Goal: Task Accomplishment & Management: Complete application form

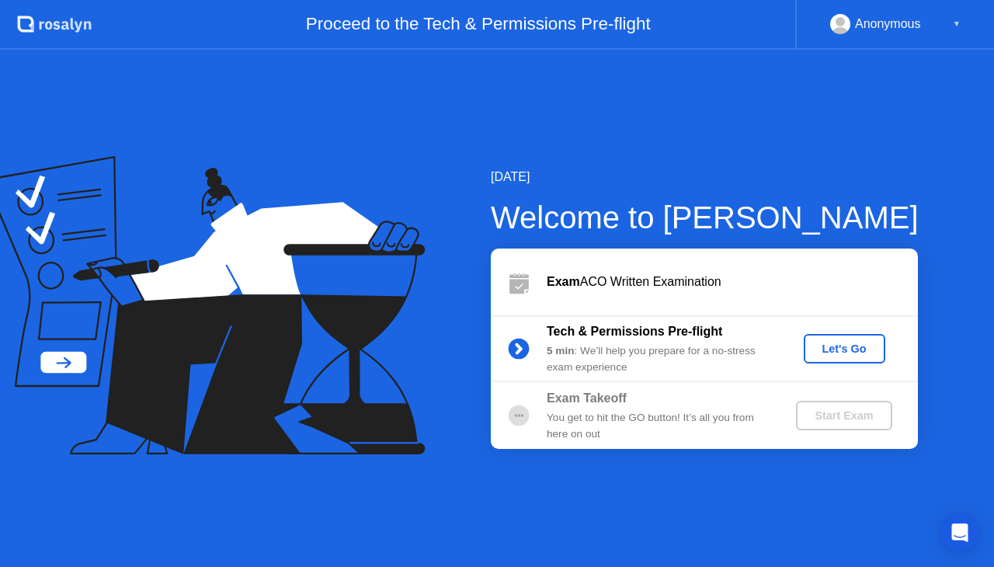
click at [838, 342] on div "Let's Go" at bounding box center [844, 348] width 69 height 12
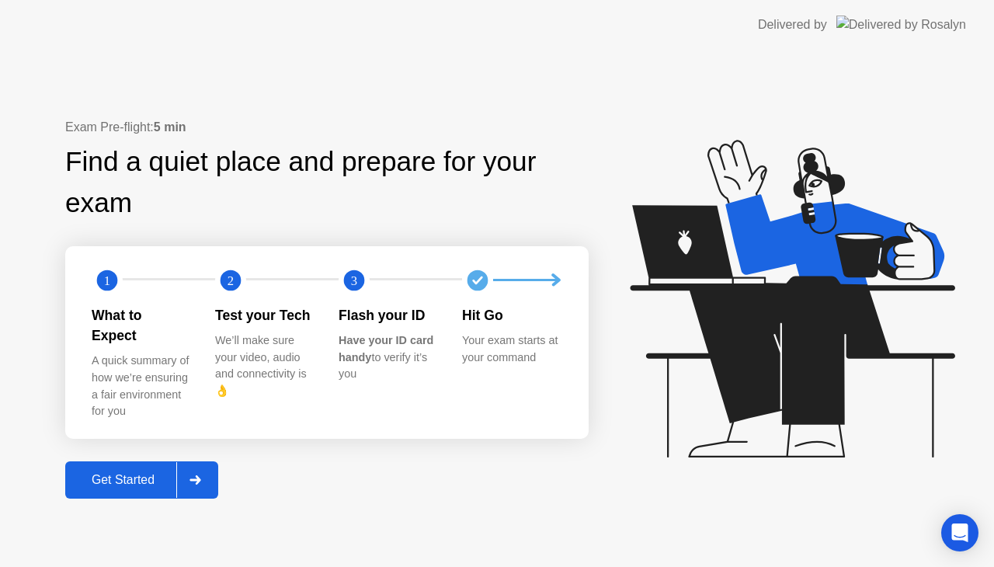
click at [137, 473] on div "Get Started" at bounding box center [123, 480] width 106 height 14
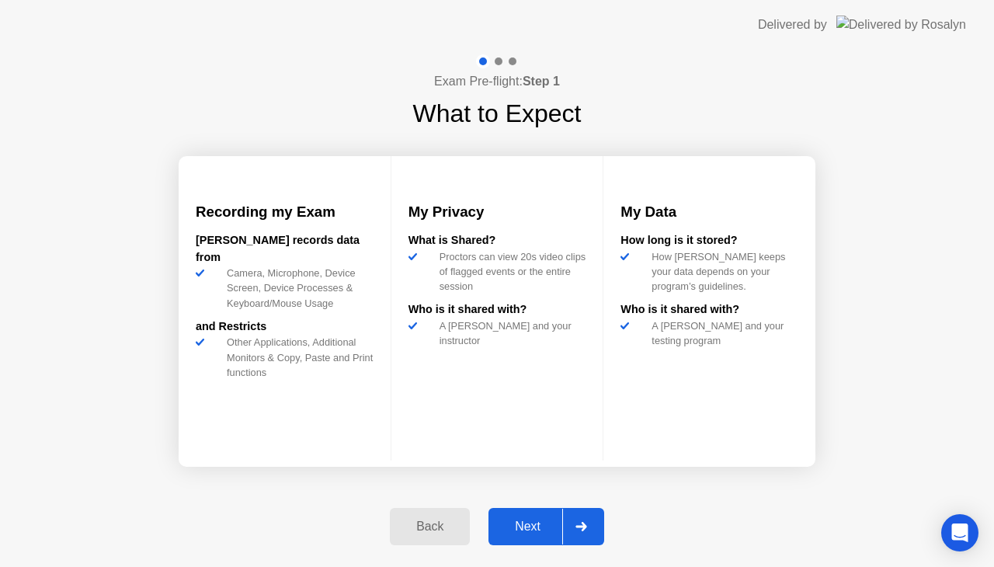
click at [536, 530] on div "Next" at bounding box center [527, 526] width 69 height 14
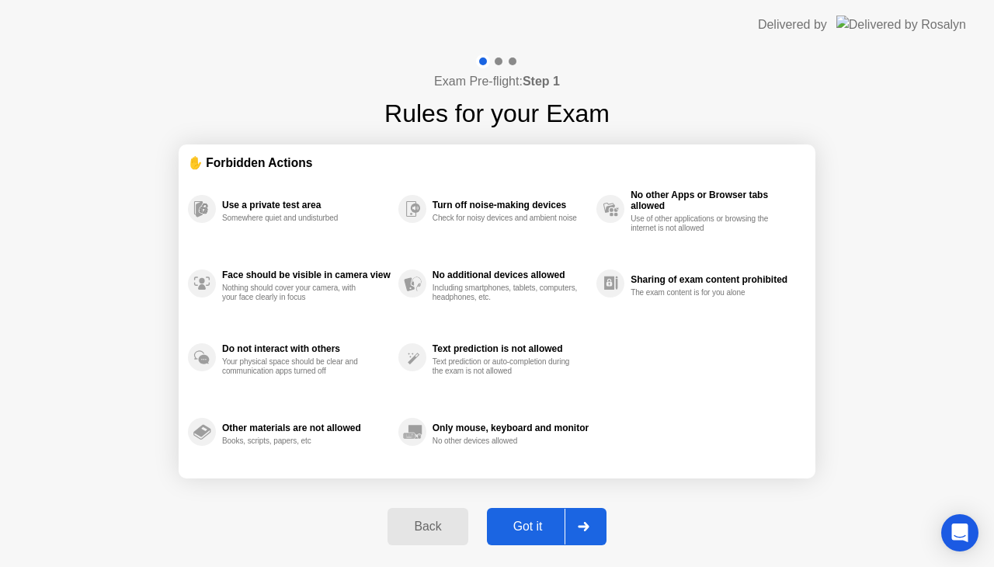
click at [536, 530] on div "Got it" at bounding box center [527, 526] width 73 height 14
select select "**********"
select select "*******"
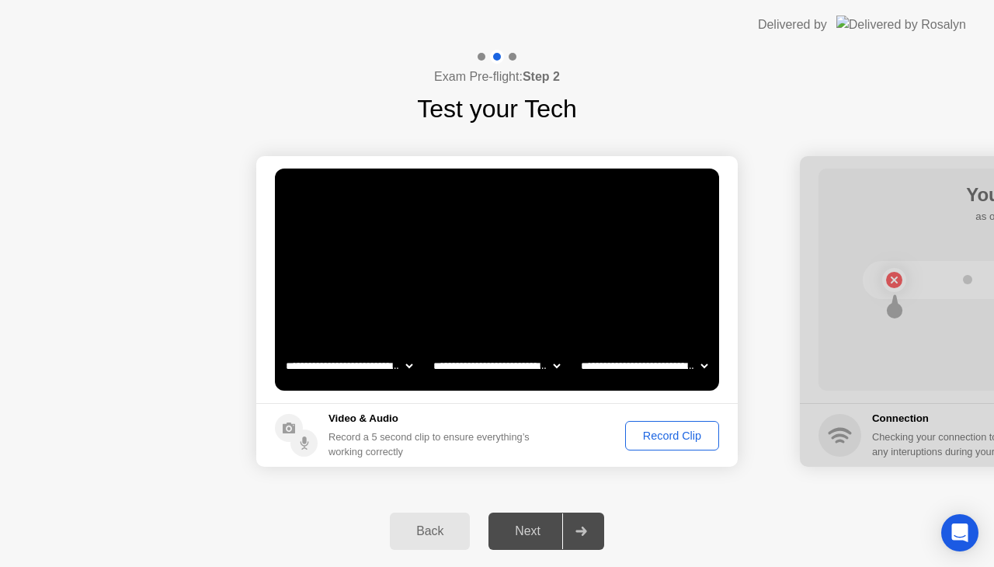
click at [536, 530] on div "Next" at bounding box center [527, 531] width 69 height 14
click at [659, 437] on div "Record Clip" at bounding box center [671, 435] width 83 height 12
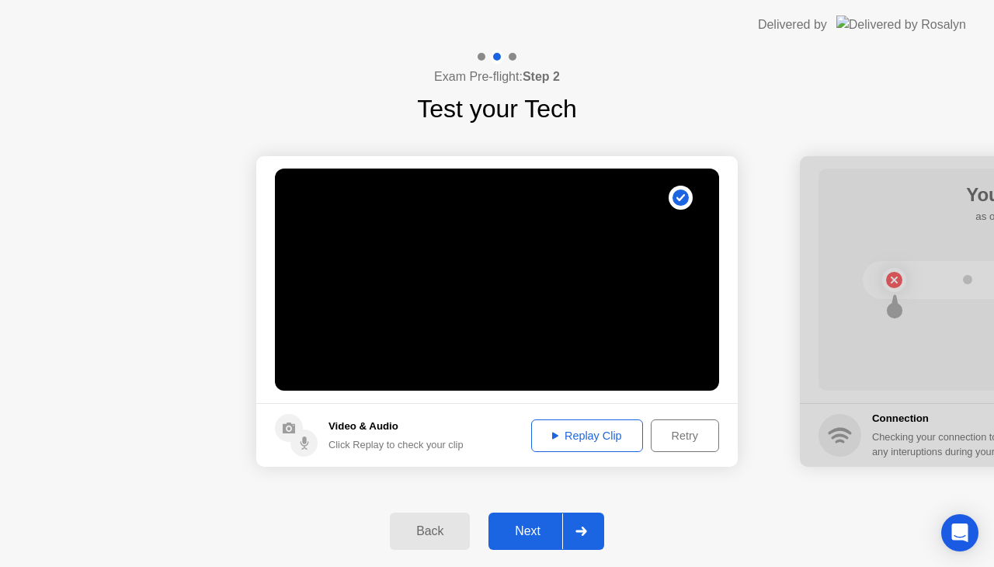
click at [536, 533] on div "Next" at bounding box center [527, 531] width 69 height 14
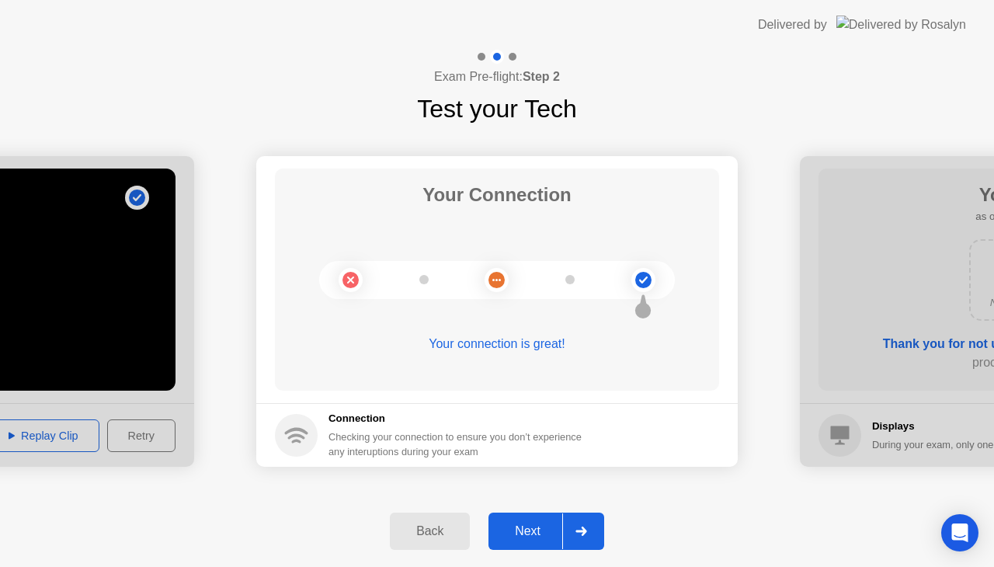
click at [544, 530] on div "Next" at bounding box center [527, 531] width 69 height 14
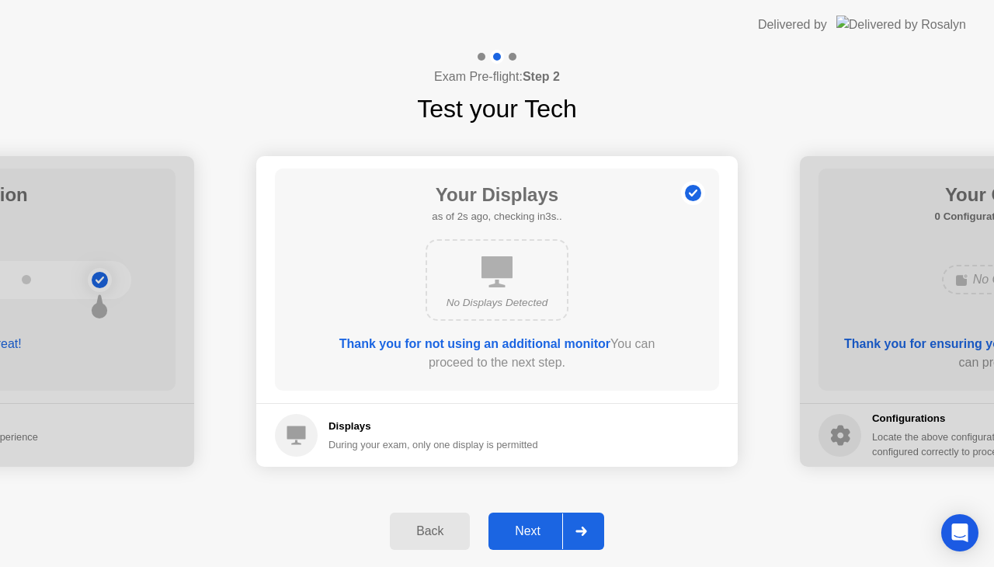
click at [544, 530] on div "Next" at bounding box center [527, 531] width 69 height 14
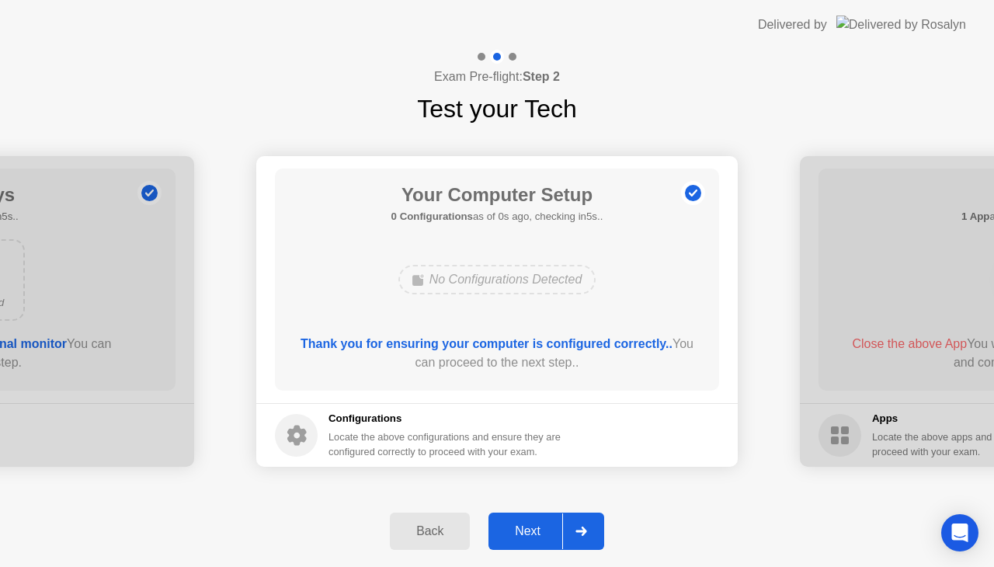
click at [544, 530] on div "Next" at bounding box center [527, 531] width 69 height 14
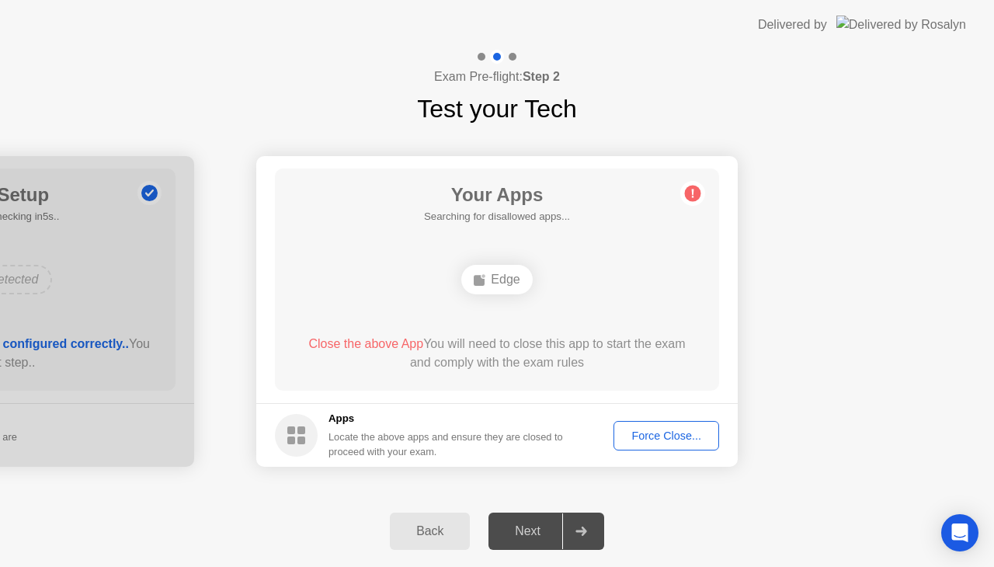
click at [646, 435] on div "Force Close..." at bounding box center [666, 435] width 95 height 12
click at [655, 437] on div "Force Close..." at bounding box center [666, 435] width 95 height 12
click at [290, 430] on rect at bounding box center [291, 430] width 8 height 8
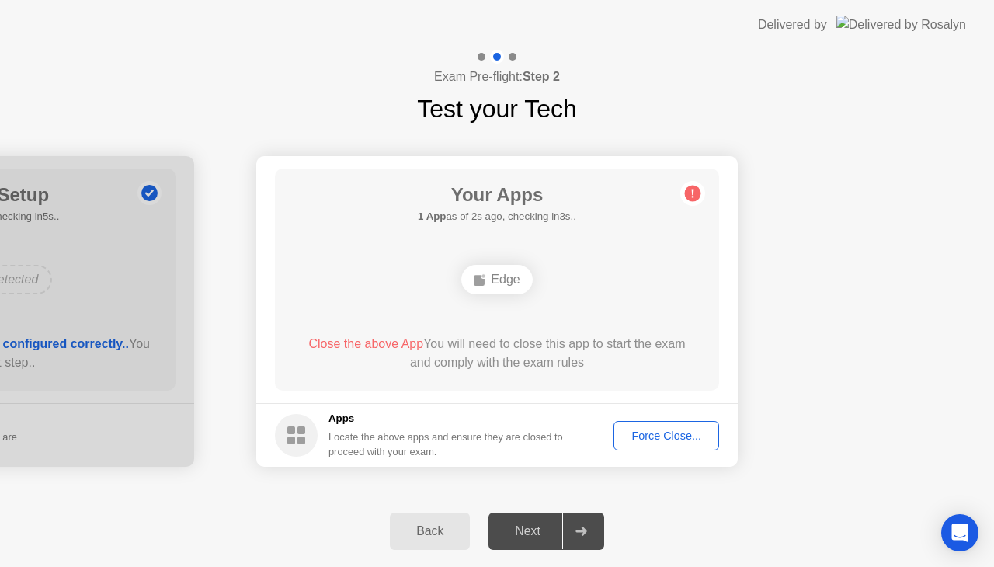
click at [491, 273] on div "Edge" at bounding box center [496, 280] width 71 height 30
click at [663, 429] on div "Force Close..." at bounding box center [666, 435] width 95 height 12
click at [663, 566] on div at bounding box center [497, 567] width 994 height 0
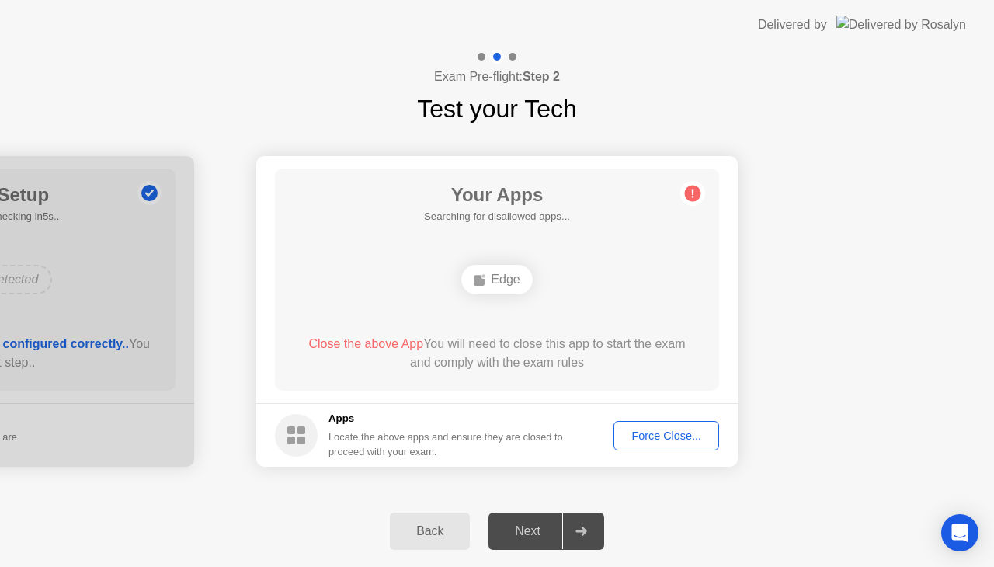
click at [632, 435] on div "Force Close..." at bounding box center [666, 435] width 95 height 12
click at [548, 535] on div "Next" at bounding box center [527, 531] width 69 height 14
click at [568, 534] on div at bounding box center [580, 531] width 37 height 36
click at [428, 519] on button "Back" at bounding box center [430, 530] width 80 height 37
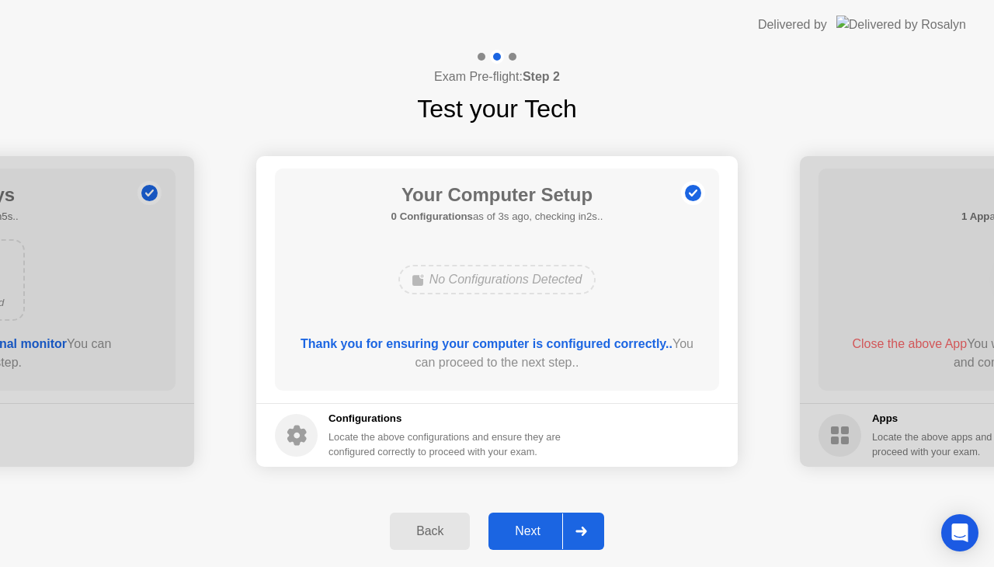
drag, startPoint x: 428, startPoint y: 519, endPoint x: 582, endPoint y: 535, distance: 155.4
click at [582, 535] on div "Back Next" at bounding box center [497, 530] width 994 height 71
click at [582, 535] on icon at bounding box center [580, 530] width 11 height 9
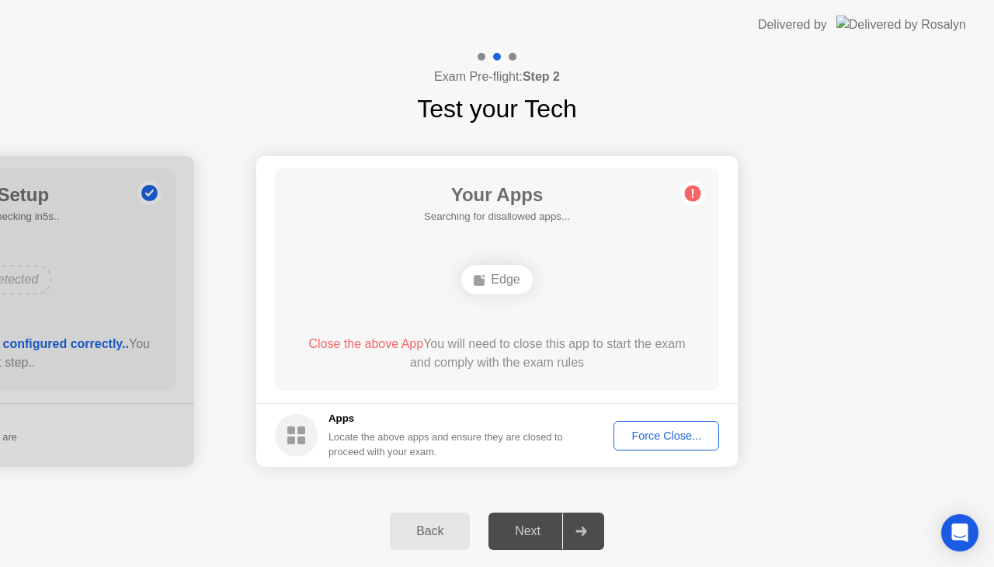
click at [645, 439] on div "Force Close..." at bounding box center [666, 435] width 95 height 12
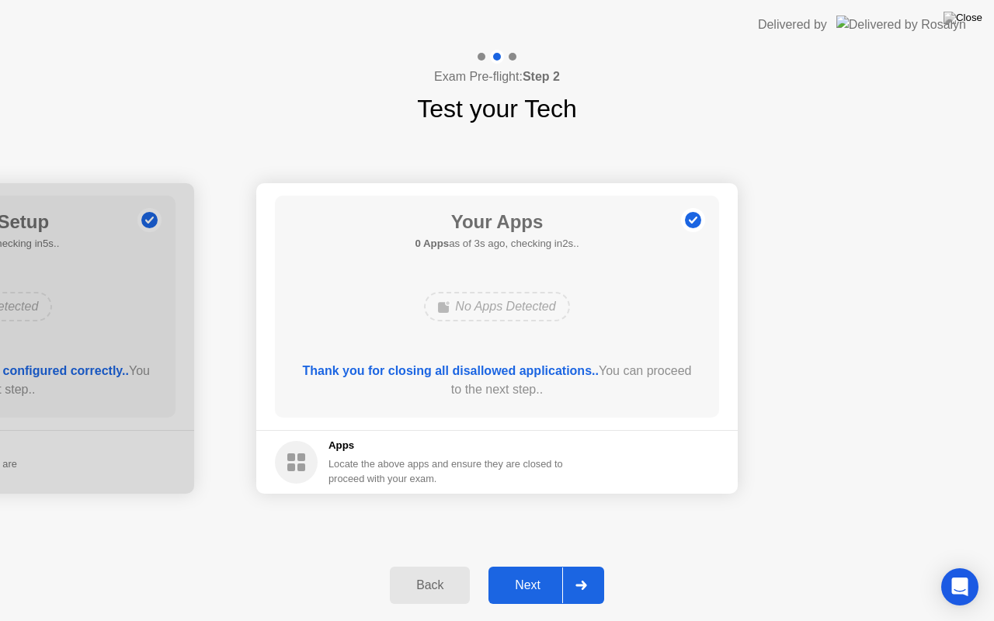
click at [538, 566] on div "Next" at bounding box center [527, 585] width 69 height 14
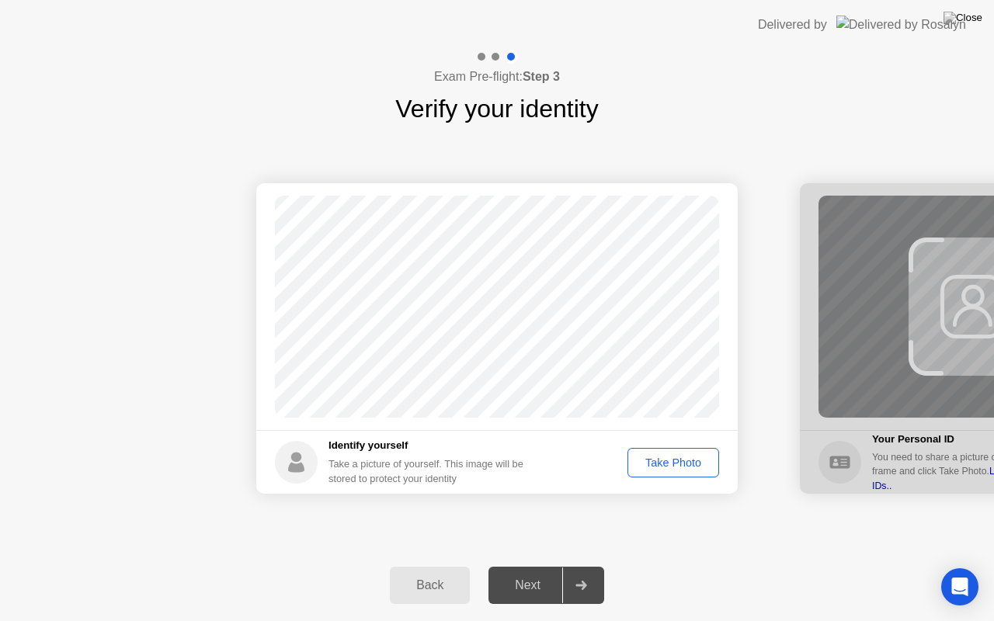
click at [677, 465] on div "Take Photo" at bounding box center [673, 463] width 81 height 12
click at [527, 566] on div "Next" at bounding box center [527, 585] width 69 height 14
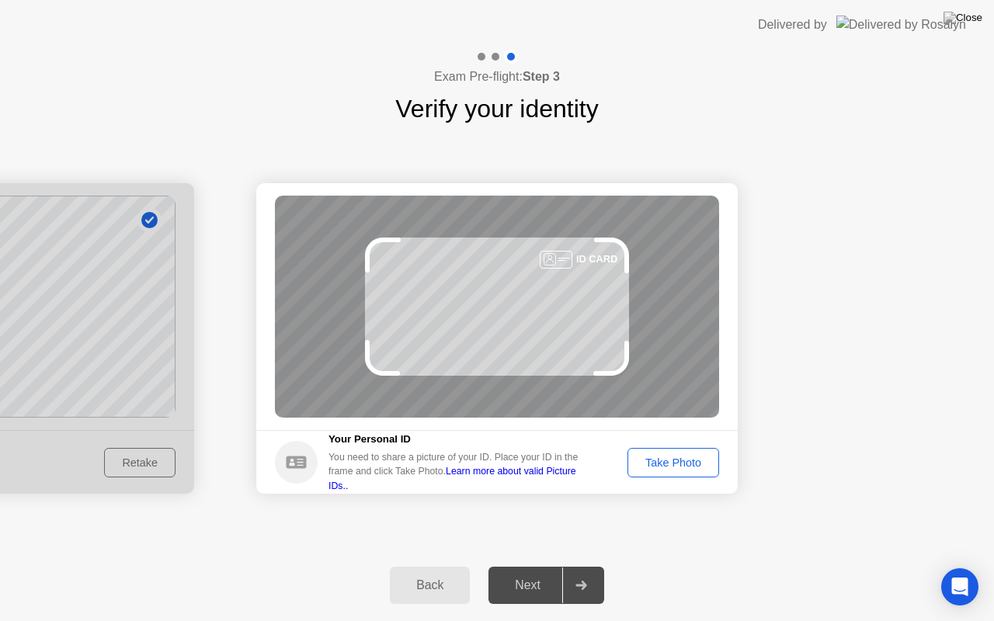
click at [676, 457] on div "Take Photo" at bounding box center [673, 463] width 81 height 12
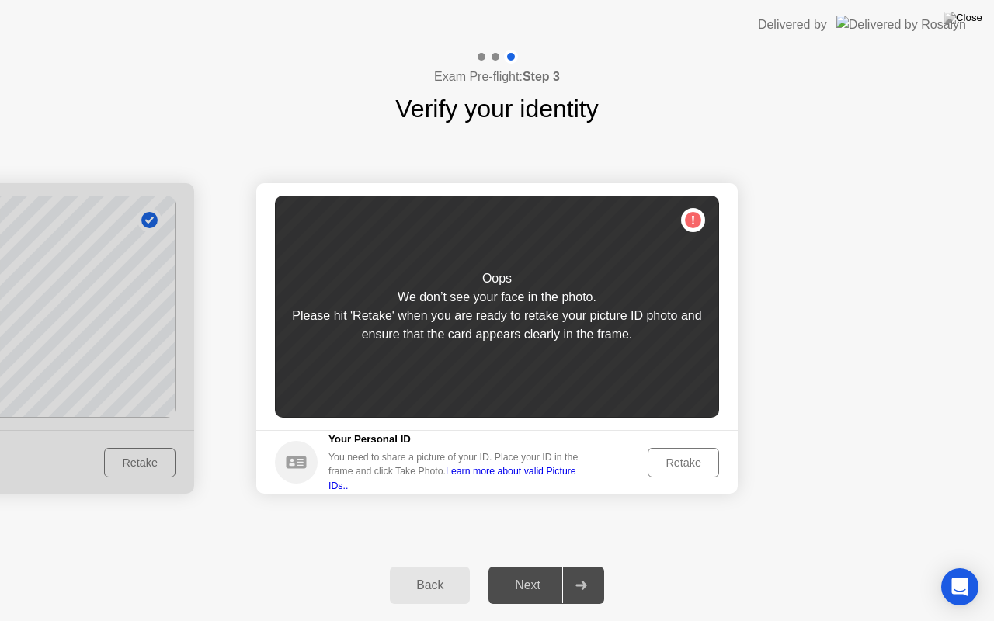
click at [690, 467] on div "Retake" at bounding box center [683, 463] width 61 height 12
